Goal: Information Seeking & Learning: Learn about a topic

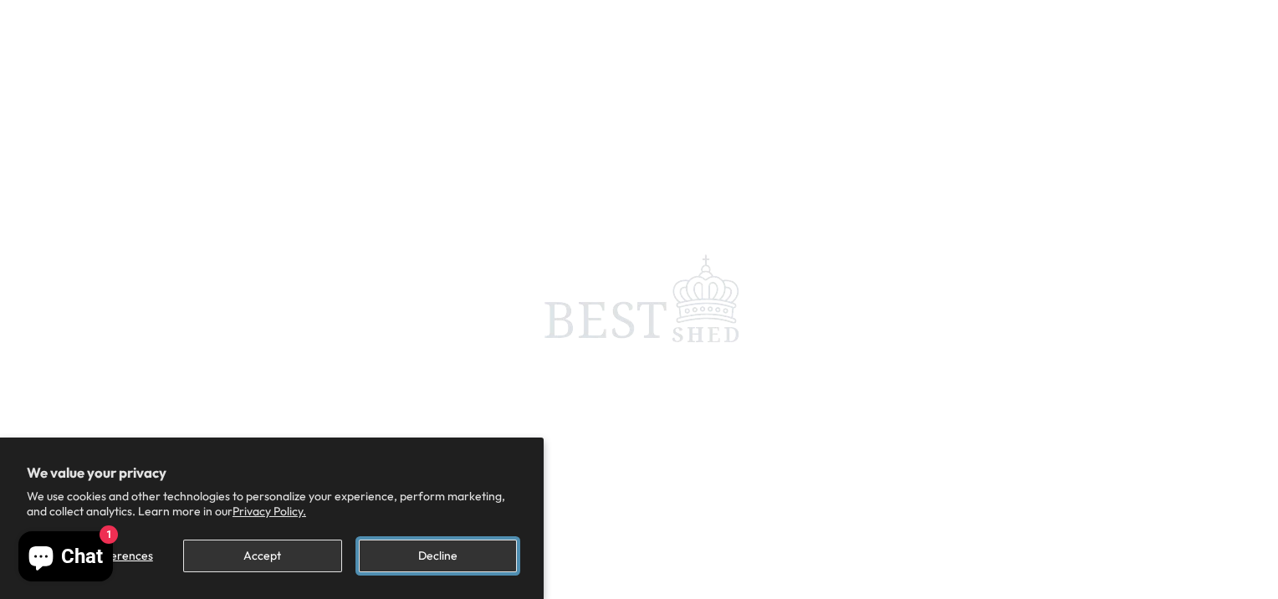
click at [445, 559] on button "Decline" at bounding box center [438, 555] width 158 height 33
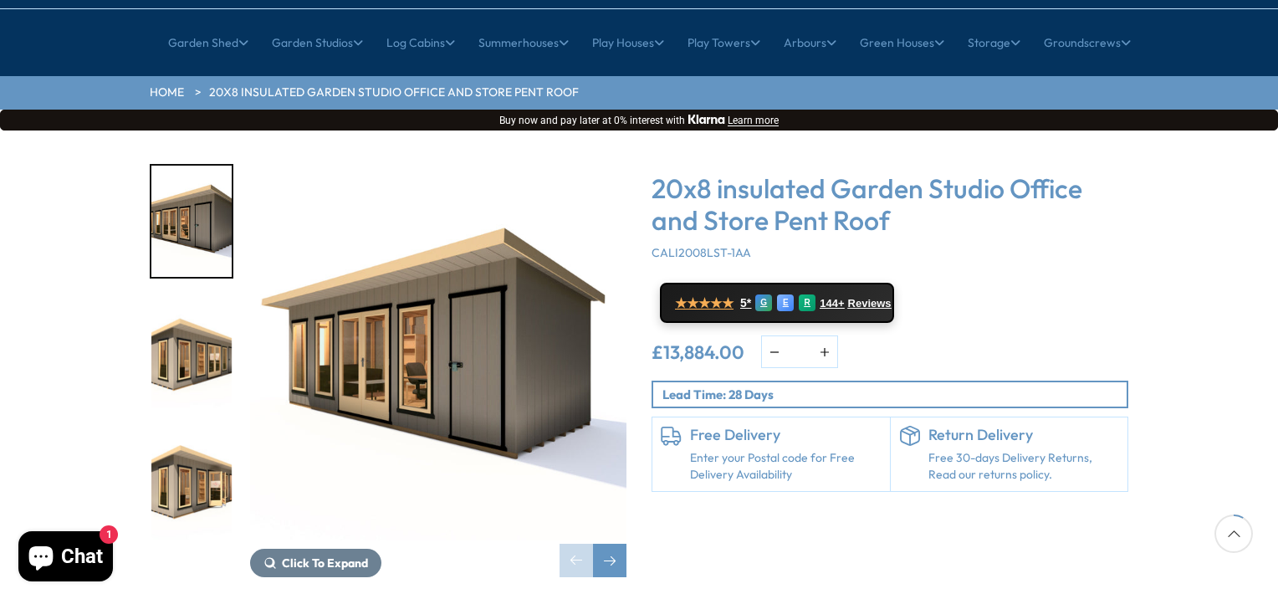
scroll to position [201, 0]
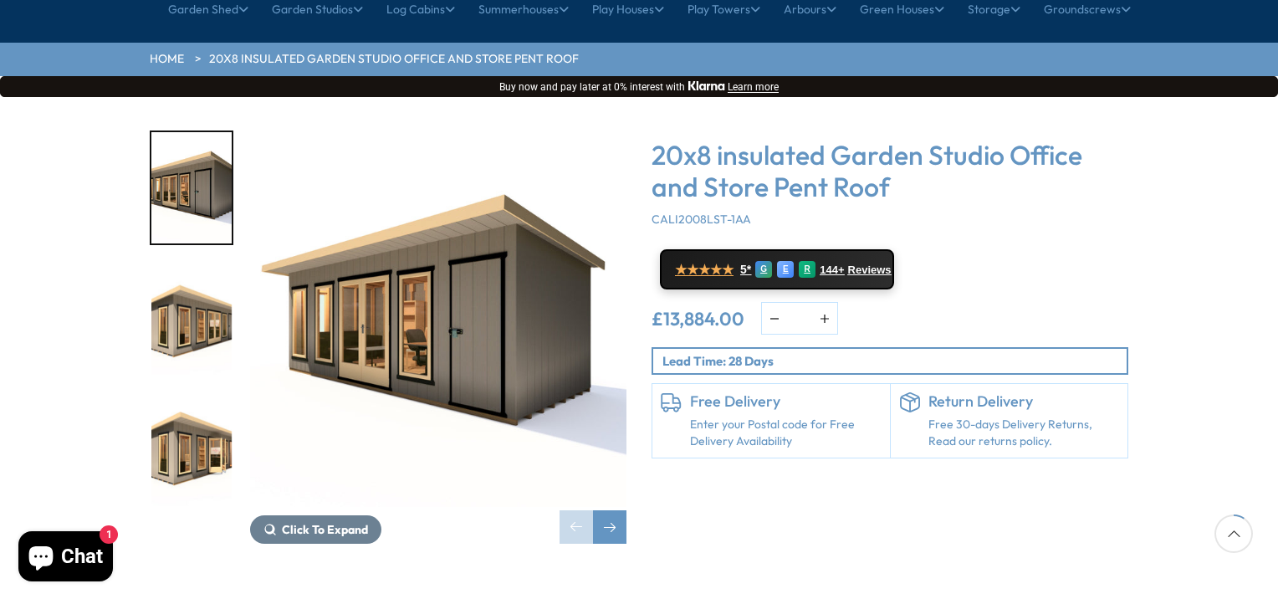
click at [418, 288] on img "1 / 8" at bounding box center [438, 318] width 376 height 376
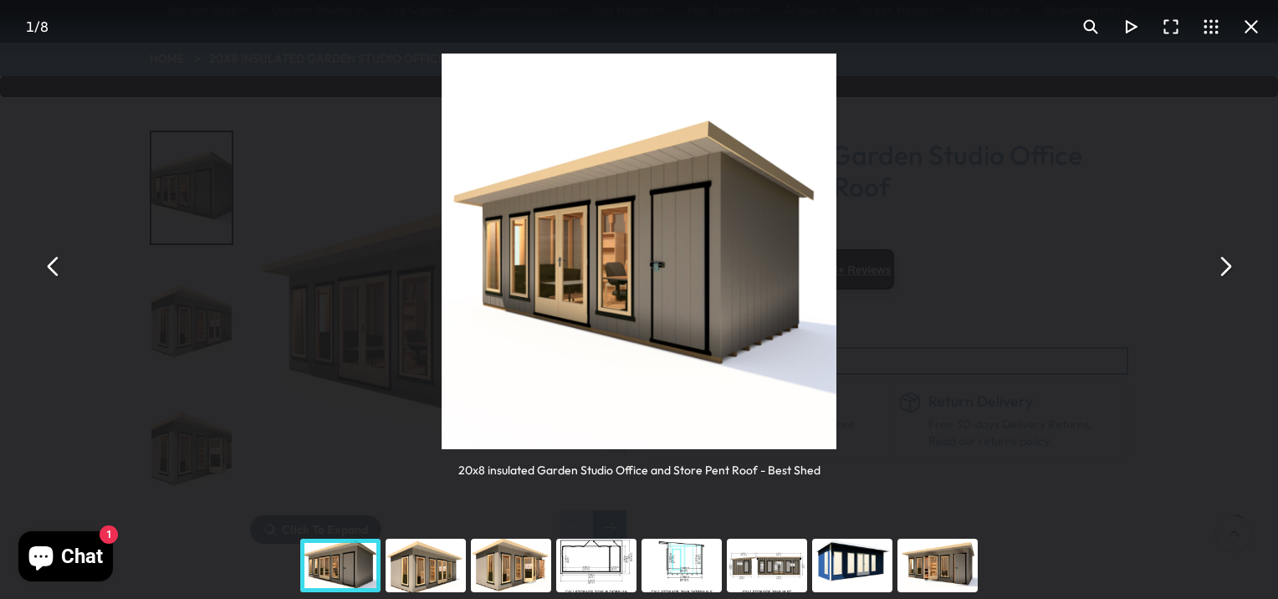
click at [1225, 270] on button "You can close this modal content with the ESC key" at bounding box center [1224, 266] width 40 height 40
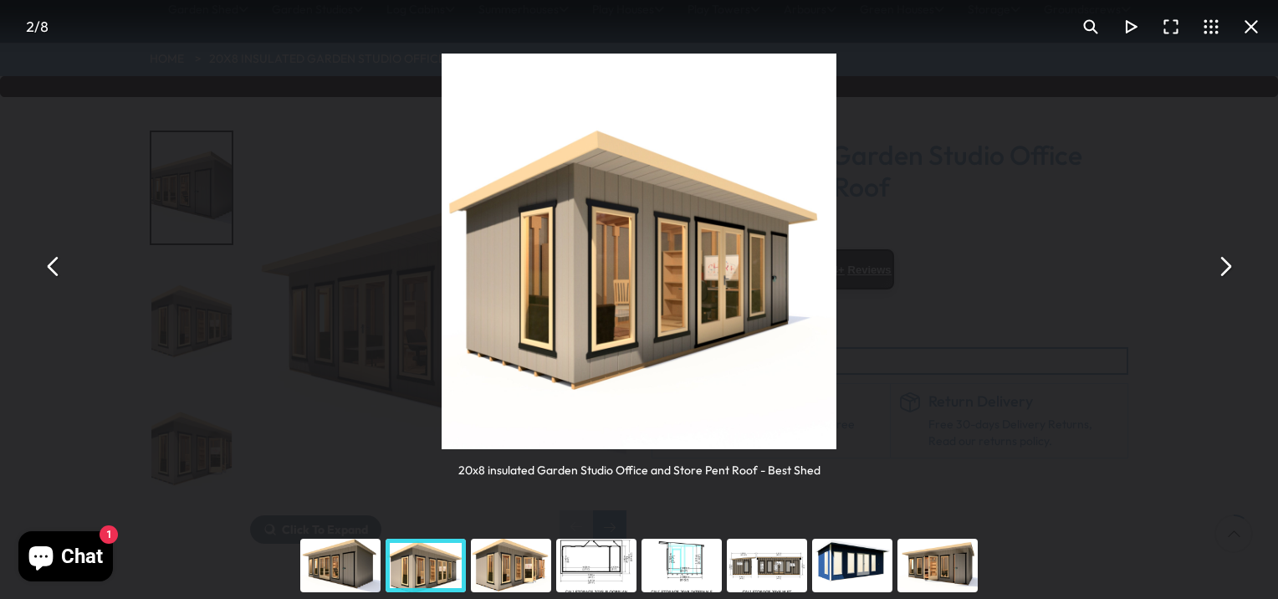
click at [1225, 270] on button "You can close this modal content with the ESC key" at bounding box center [1224, 266] width 40 height 40
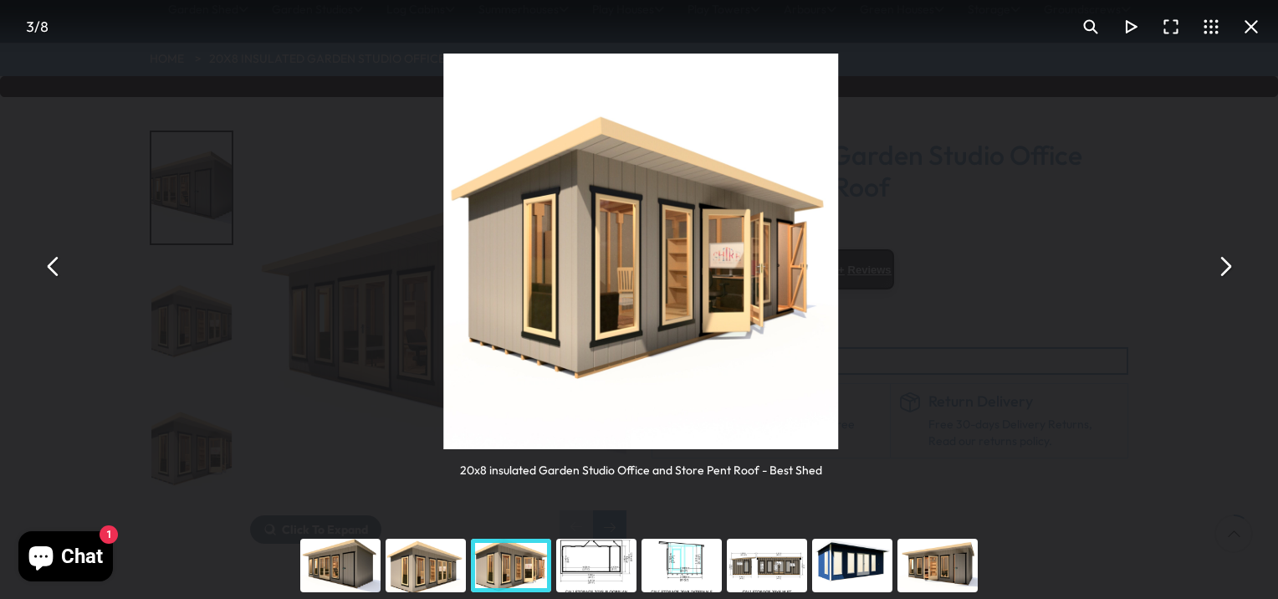
click at [1227, 273] on button "You can close this modal content with the ESC key" at bounding box center [1224, 266] width 40 height 40
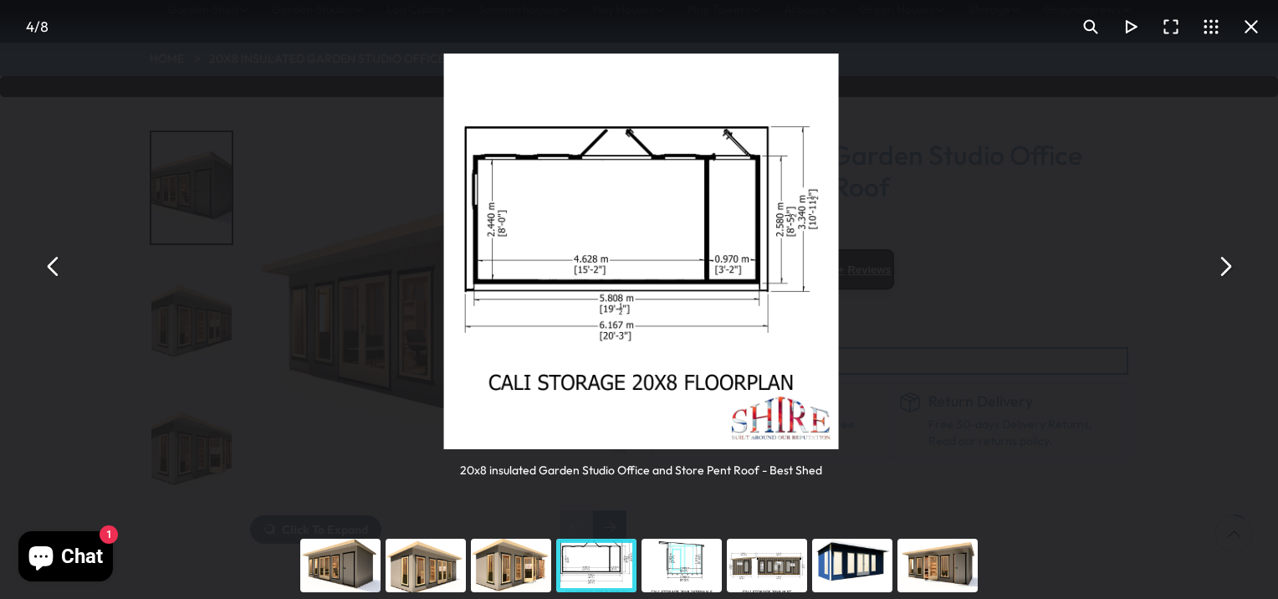
click at [1228, 278] on button "You can close this modal content with the ESC key" at bounding box center [1224, 266] width 40 height 40
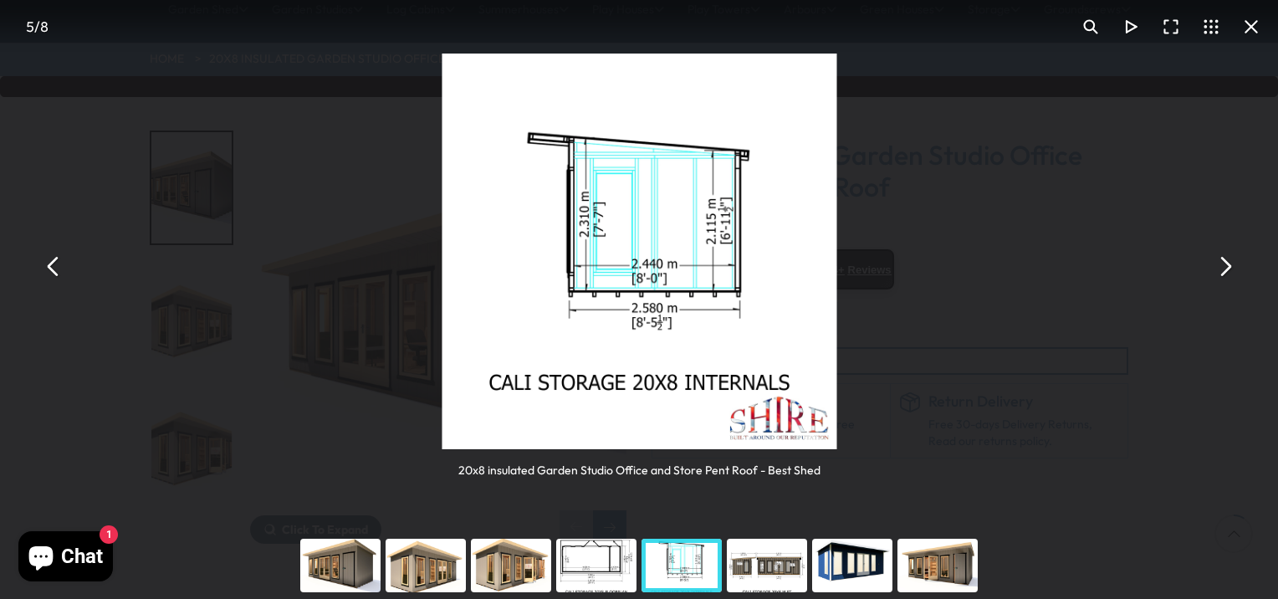
click at [1228, 278] on button "You can close this modal content with the ESC key" at bounding box center [1224, 266] width 40 height 40
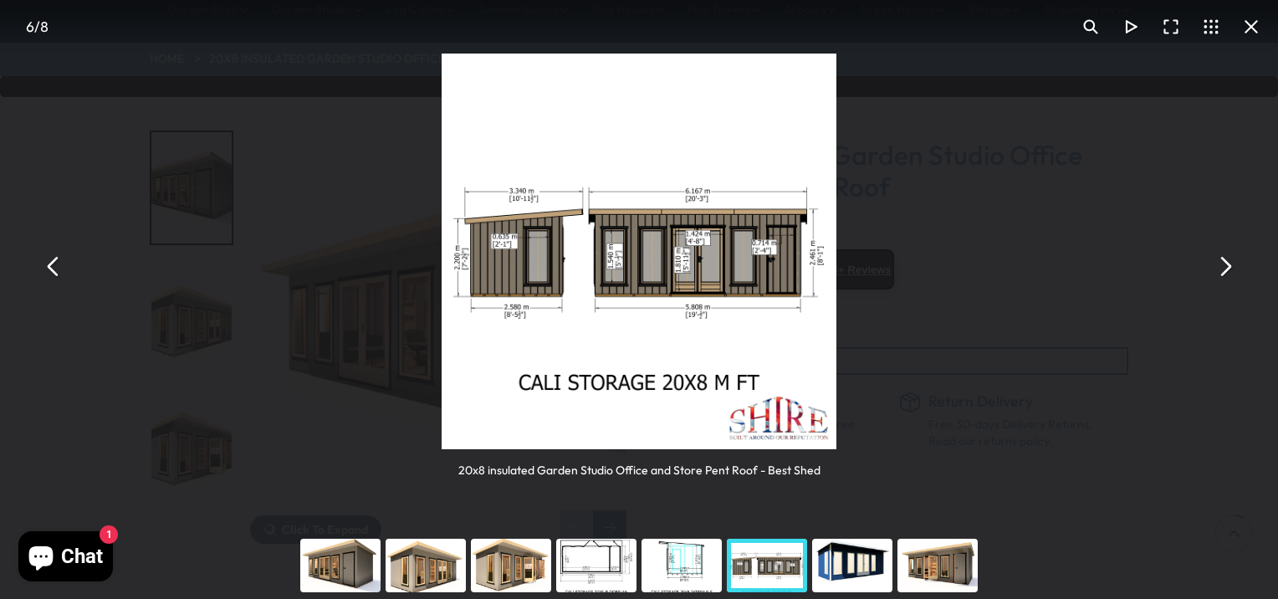
click at [1229, 278] on button "You can close this modal content with the ESC key" at bounding box center [1224, 266] width 40 height 40
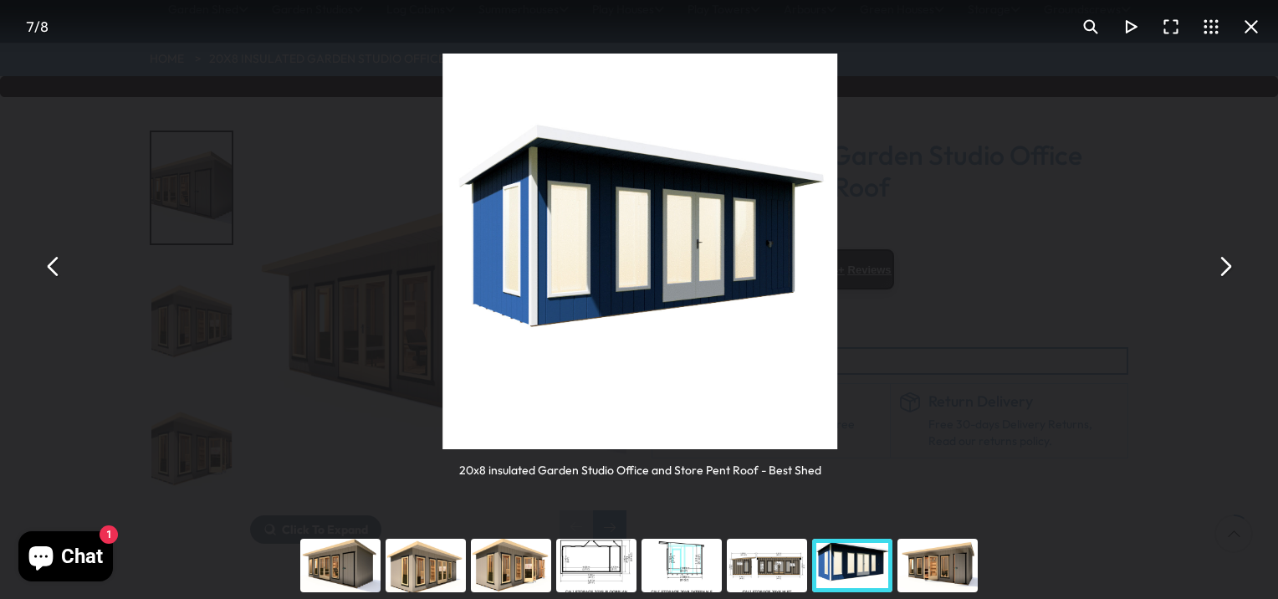
click at [1229, 278] on button "You can close this modal content with the ESC key" at bounding box center [1224, 266] width 40 height 40
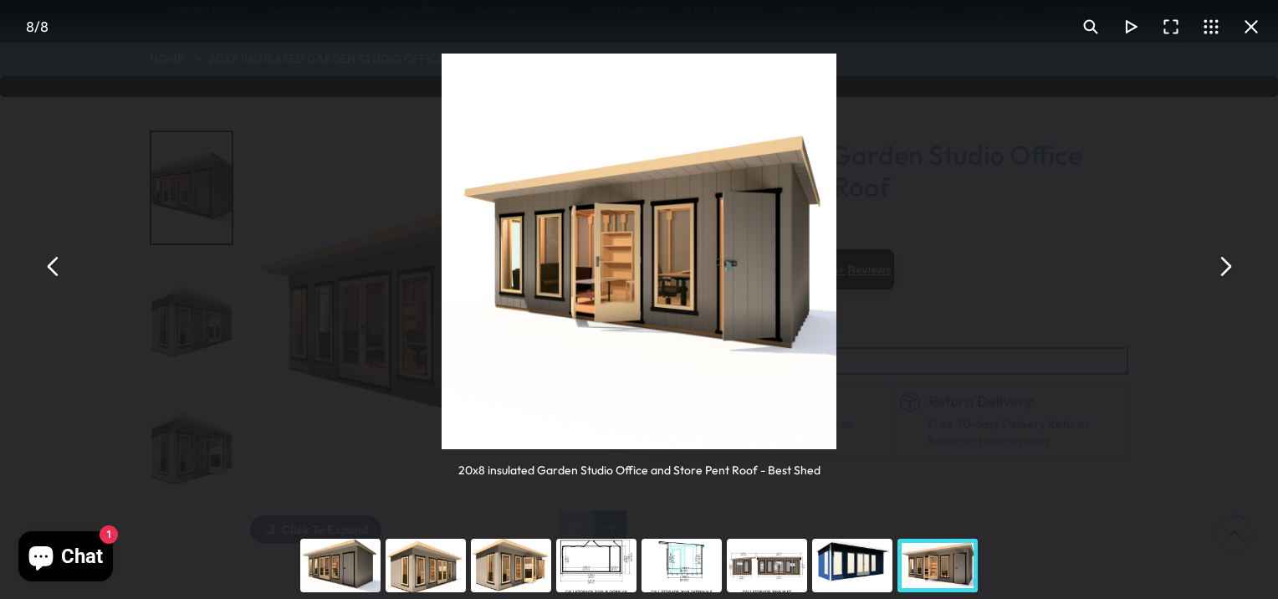
click at [1229, 278] on button "You can close this modal content with the ESC key" at bounding box center [1224, 266] width 40 height 40
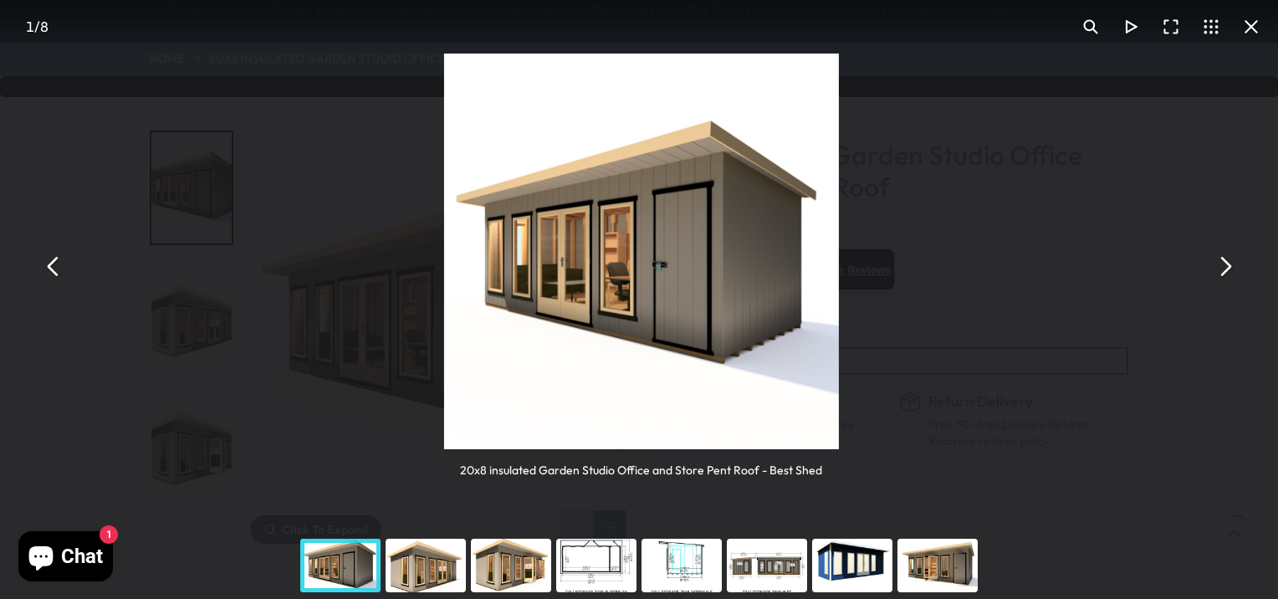
click at [1229, 278] on button "You can close this modal content with the ESC key" at bounding box center [1224, 266] width 40 height 40
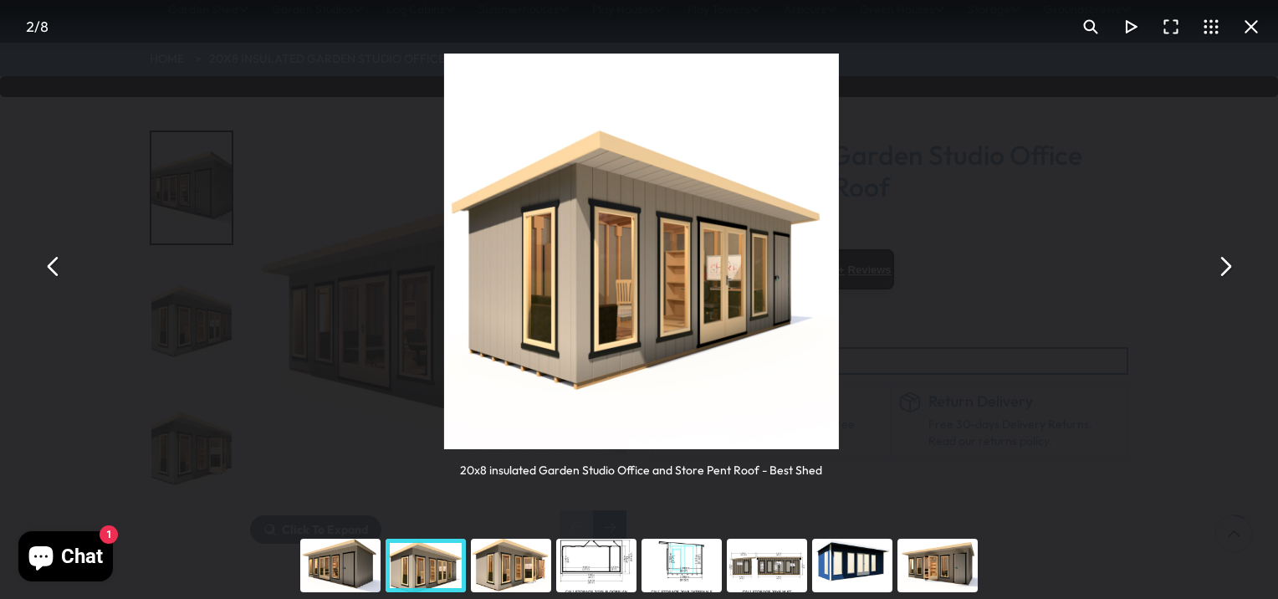
click at [1229, 278] on button "You can close this modal content with the ESC key" at bounding box center [1224, 266] width 40 height 40
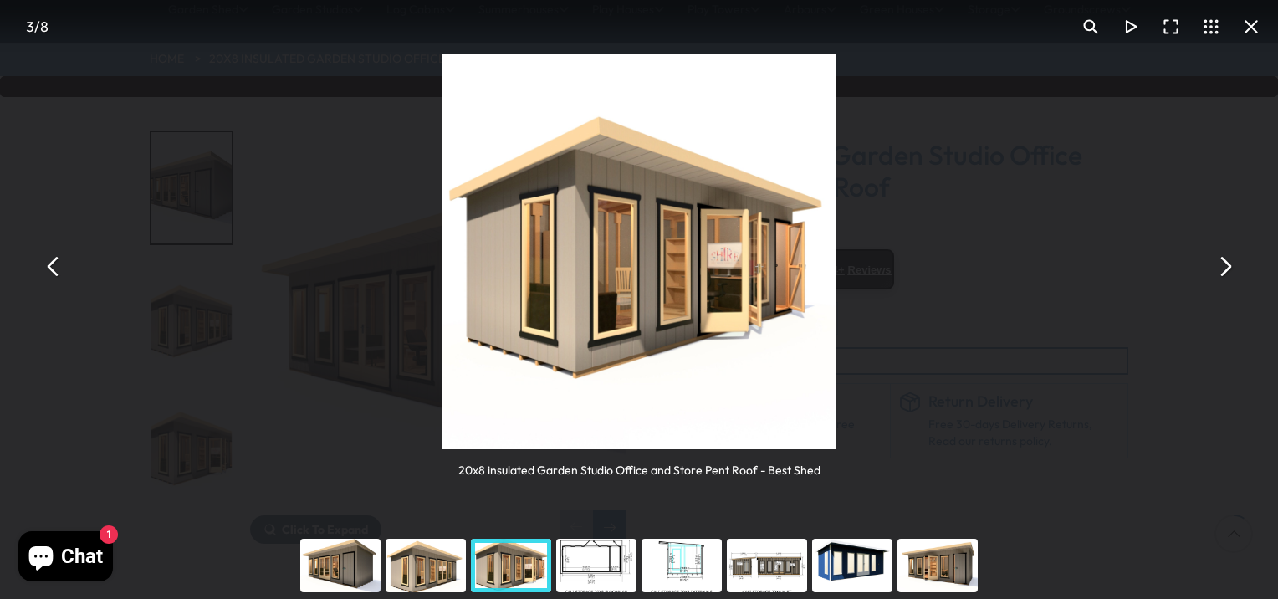
click at [1229, 278] on button "You can close this modal content with the ESC key" at bounding box center [1224, 266] width 40 height 40
